Goal: Information Seeking & Learning: Learn about a topic

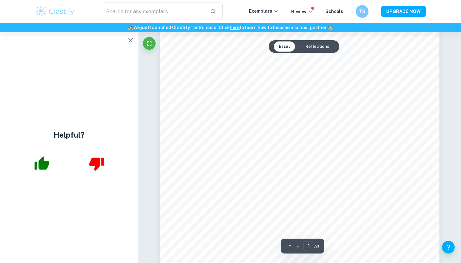
scroll to position [86, 0]
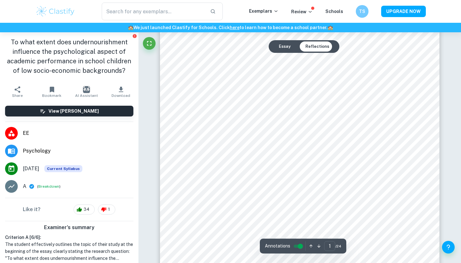
scroll to position [16, 0]
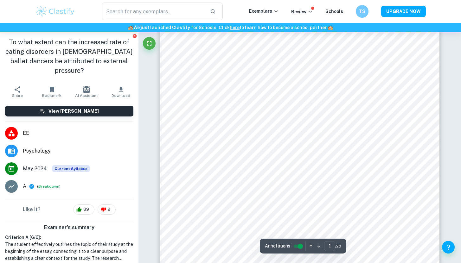
scroll to position [82, 0]
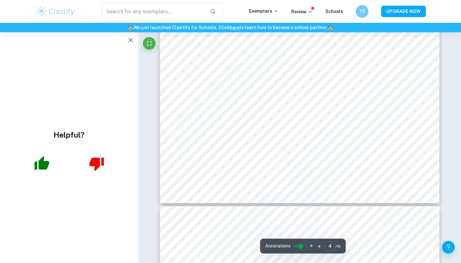
scroll to position [1633, 0]
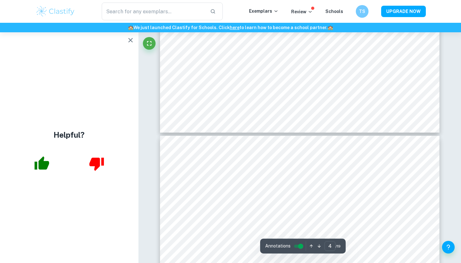
type input "5"
